Goal: Information Seeking & Learning: Learn about a topic

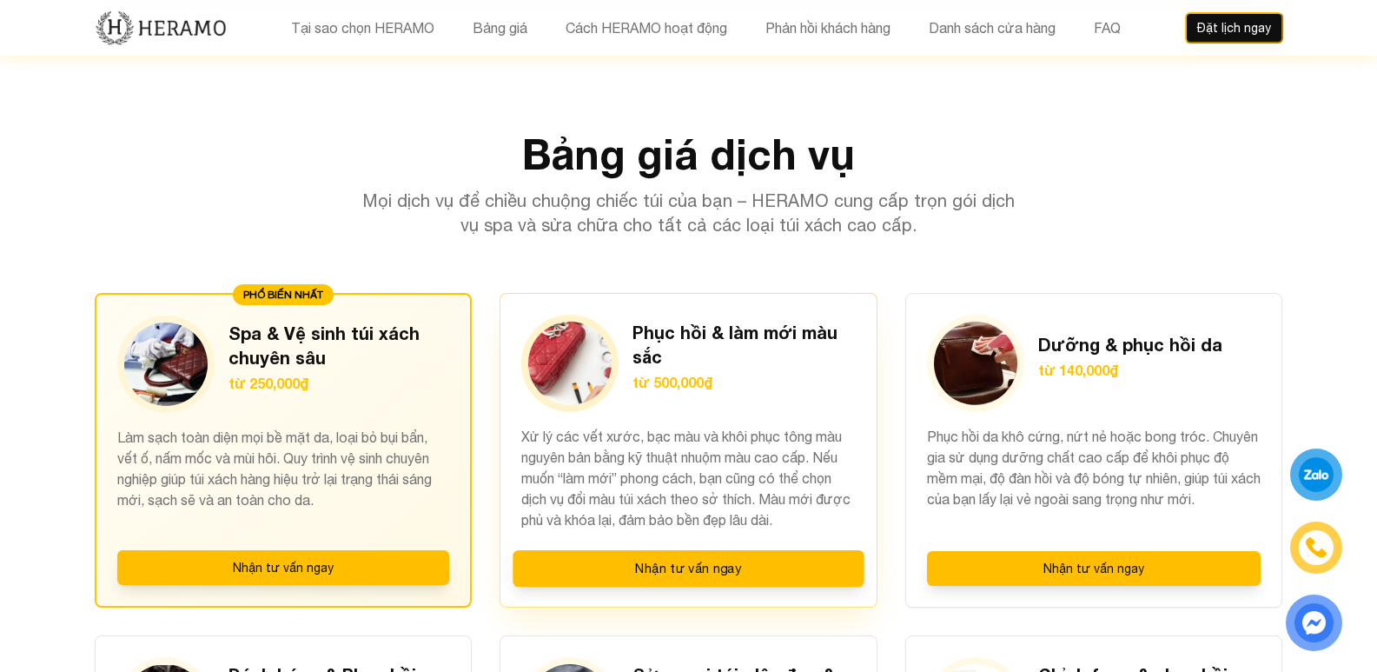
scroll to position [1738, 0]
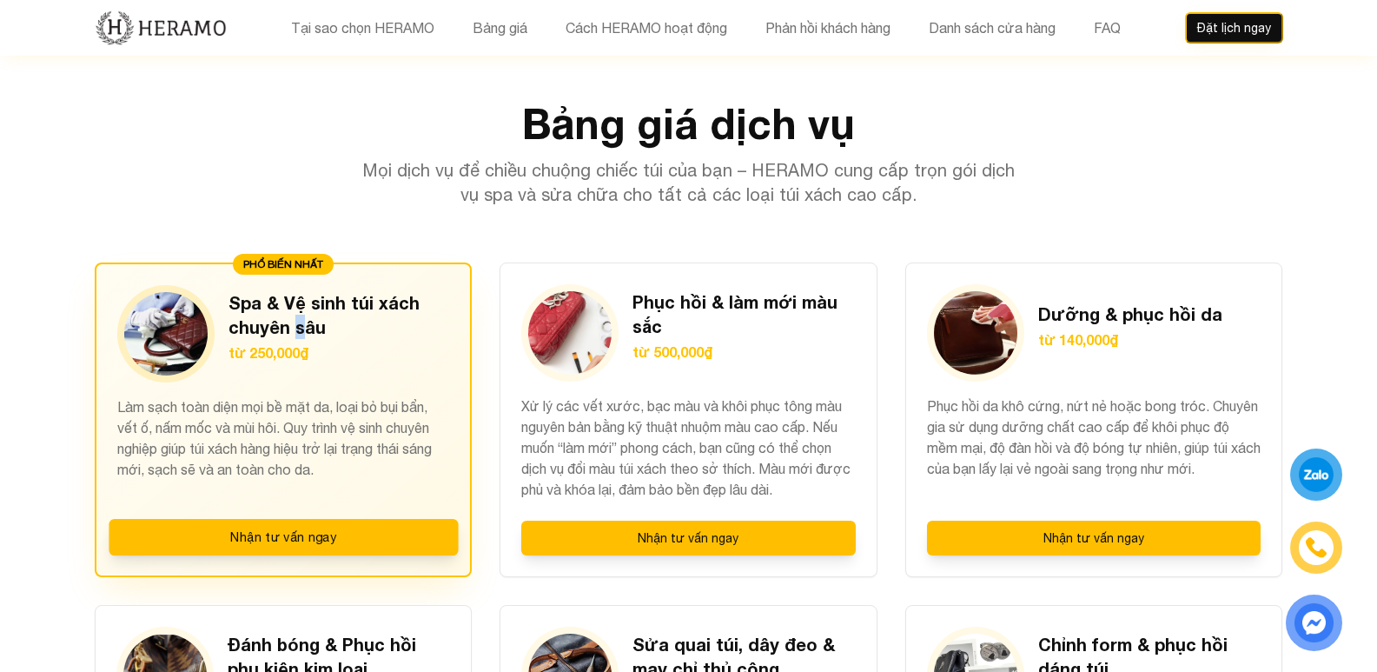
click at [297, 290] on h3 "Spa & Vệ sinh túi xách chuyên sâu" at bounding box center [340, 314] width 222 height 49
click at [342, 396] on p "Làm sạch toàn diện mọi bề mặt da, loại bỏ bụi bẩn, vết ố, nấm mốc và mùi hôi. Q…" at bounding box center [283, 447] width 333 height 103
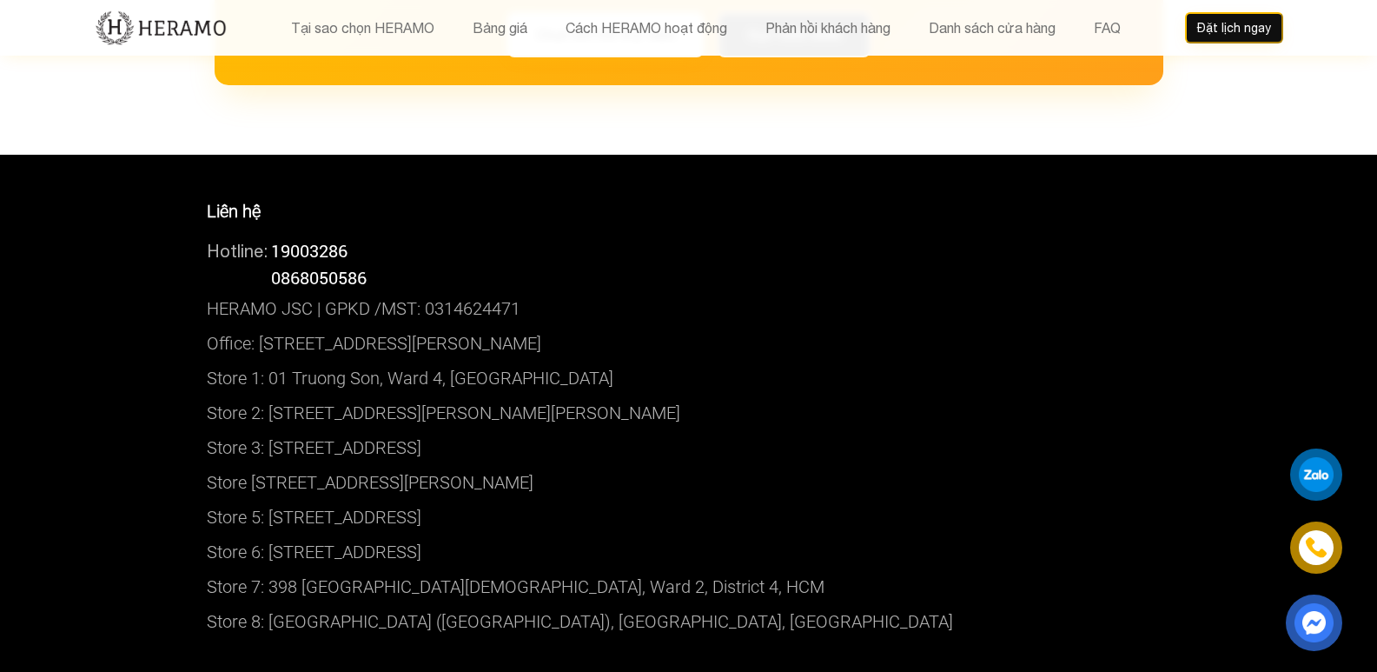
scroll to position [10279, 0]
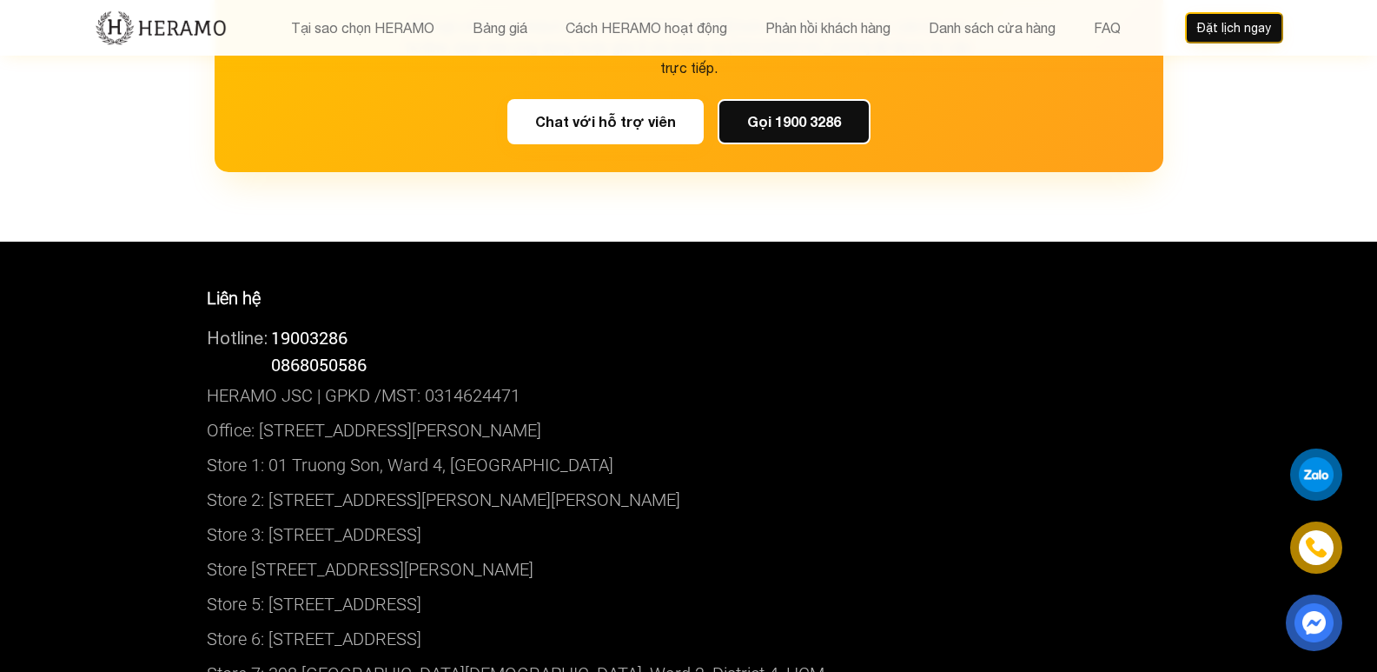
drag, startPoint x: 546, startPoint y: 467, endPoint x: 263, endPoint y: 463, distance: 282.4
click at [263, 586] on p "Store 5: [STREET_ADDRESS]" at bounding box center [689, 603] width 964 height 35
copy p "179B 3/2 street, Ward 11, District 10"
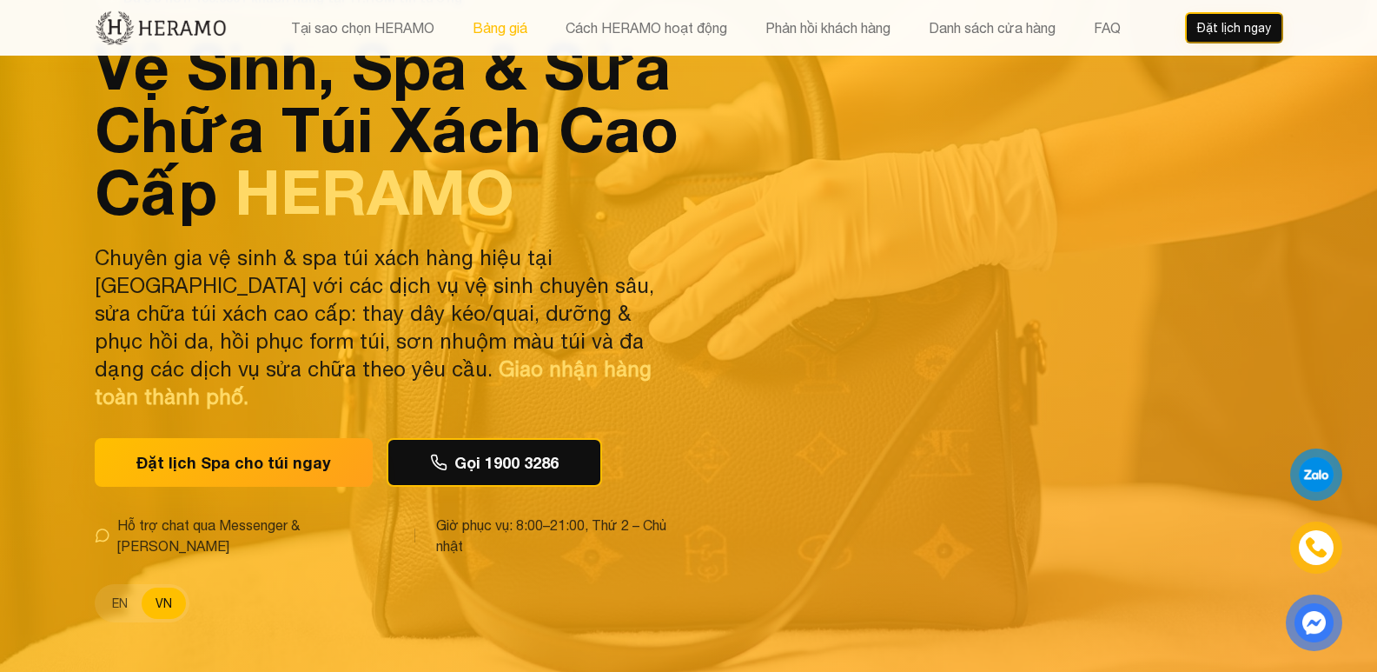
click at [520, 24] on button "Bảng giá" at bounding box center [499, 28] width 65 height 23
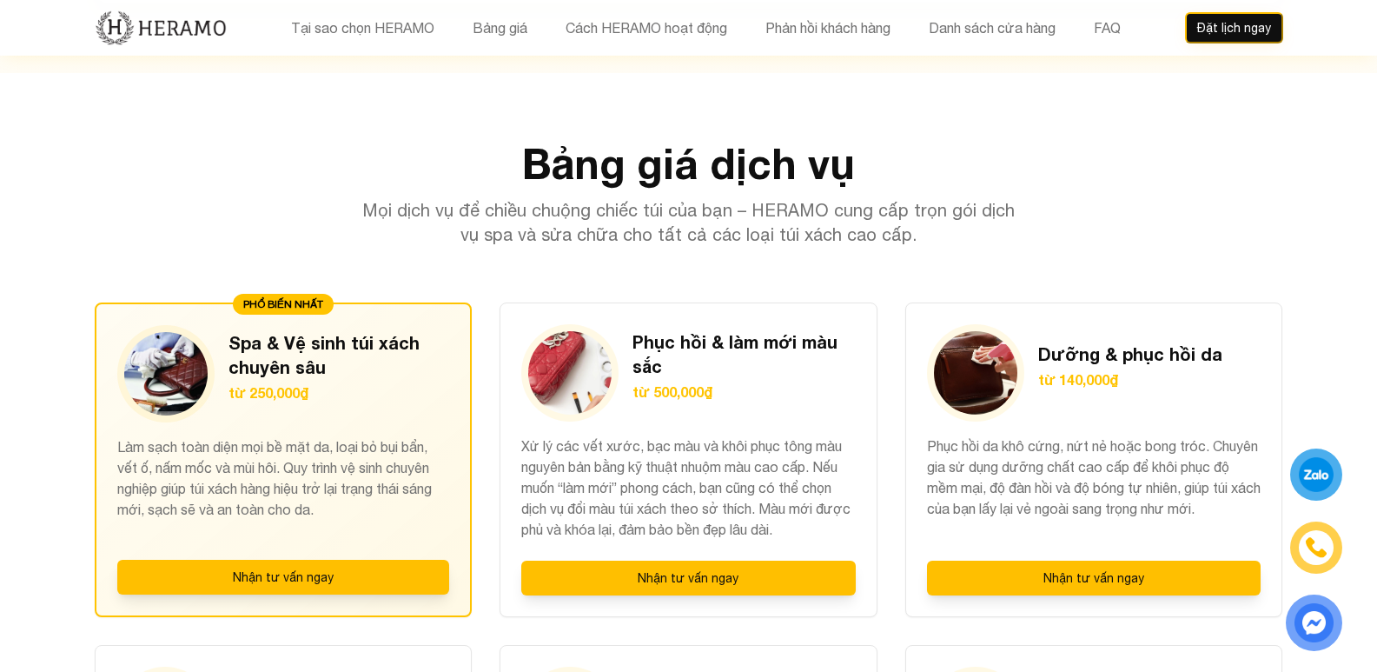
scroll to position [1729, 0]
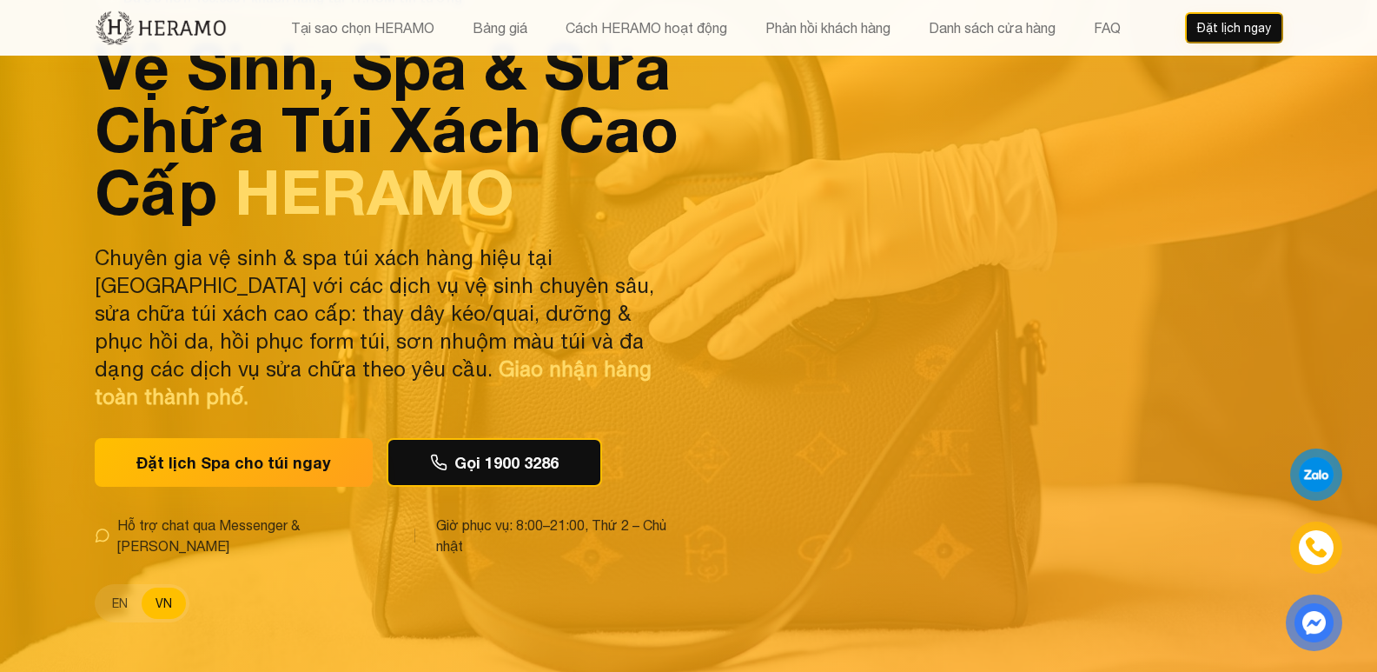
scroll to position [174, 0]
